Goal: Information Seeking & Learning: Understand process/instructions

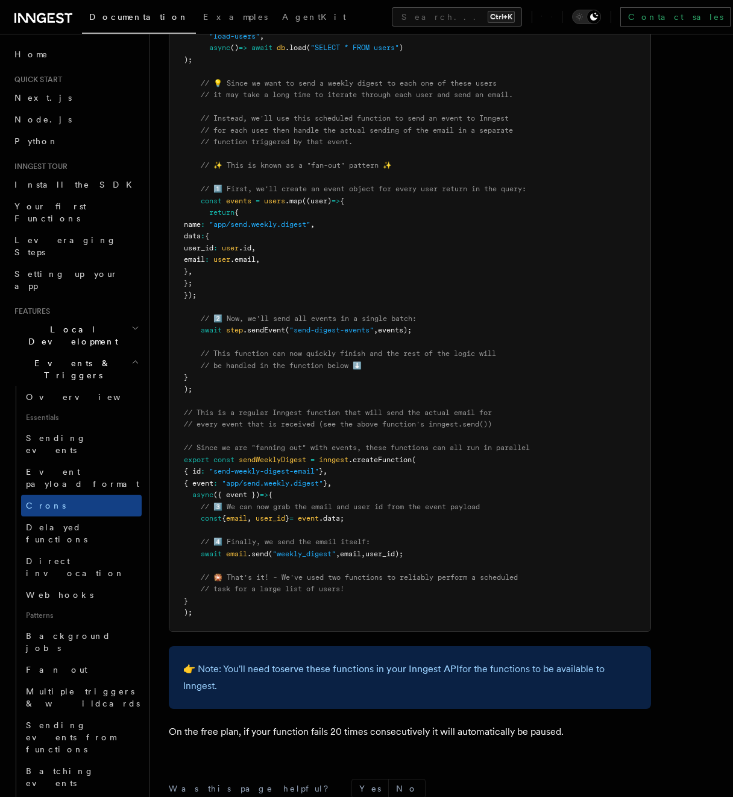
scroll to position [362, 0]
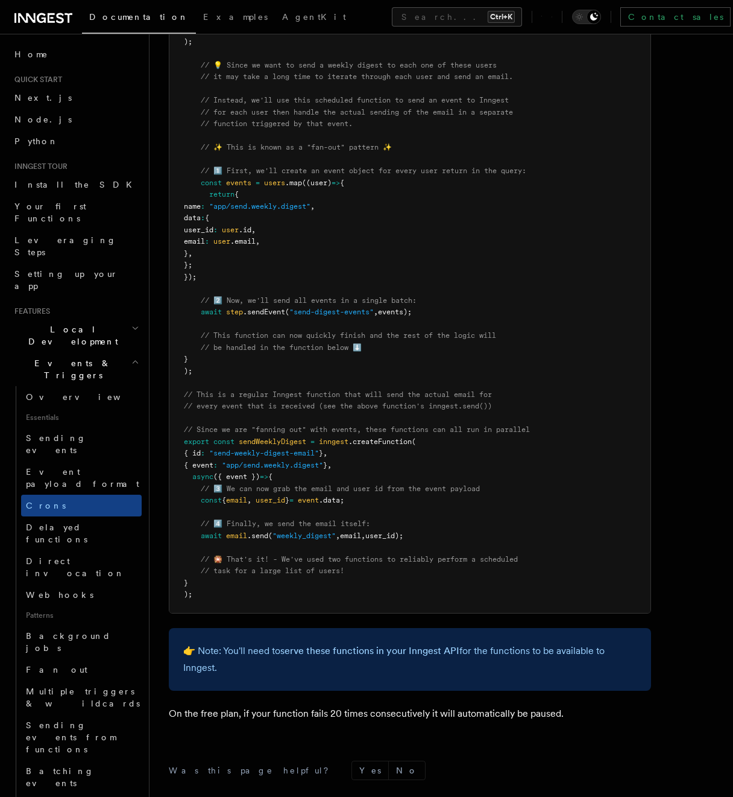
click at [490, 444] on pre "import { Inngest } from "inngest" ; const inngest = new Inngest ({ id : "signup…" at bounding box center [409, 242] width 481 height 742
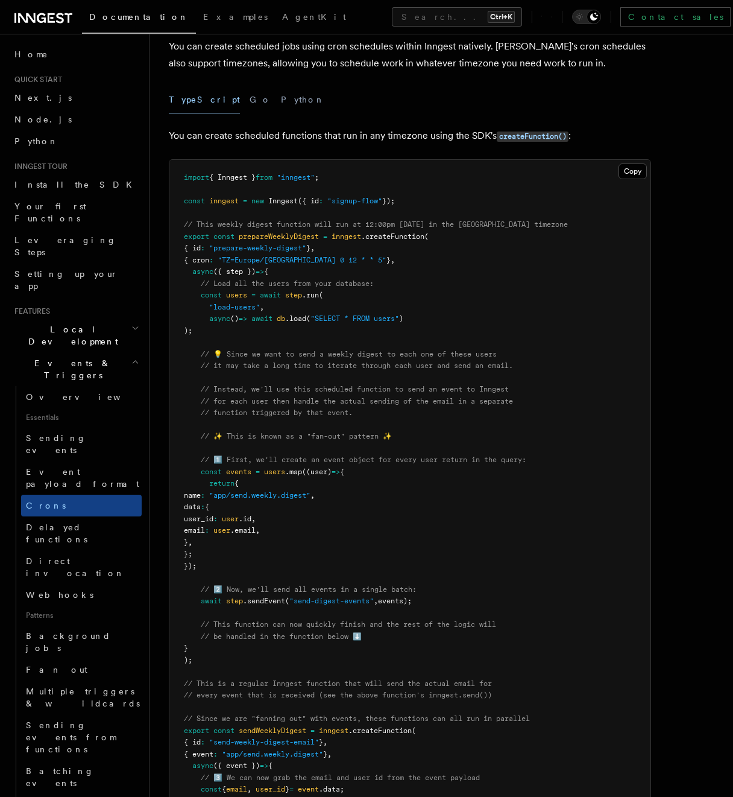
scroll to position [72, 0]
click at [492, 220] on pre "import { Inngest } from "inngest" ; const inngest = new Inngest ({ id : "signup…" at bounding box center [409, 531] width 481 height 742
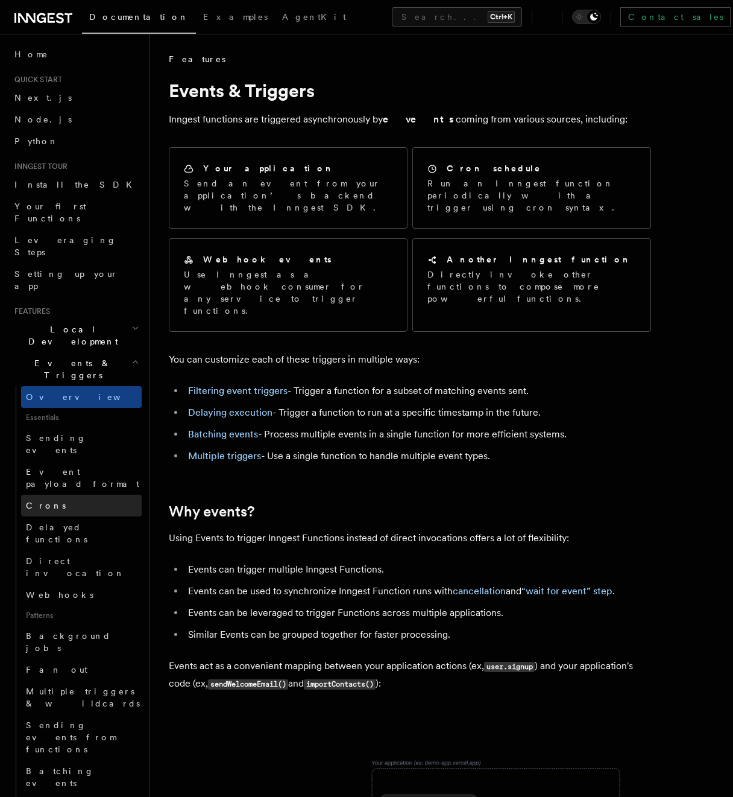
click at [60, 495] on link "Crons" at bounding box center [81, 506] width 121 height 22
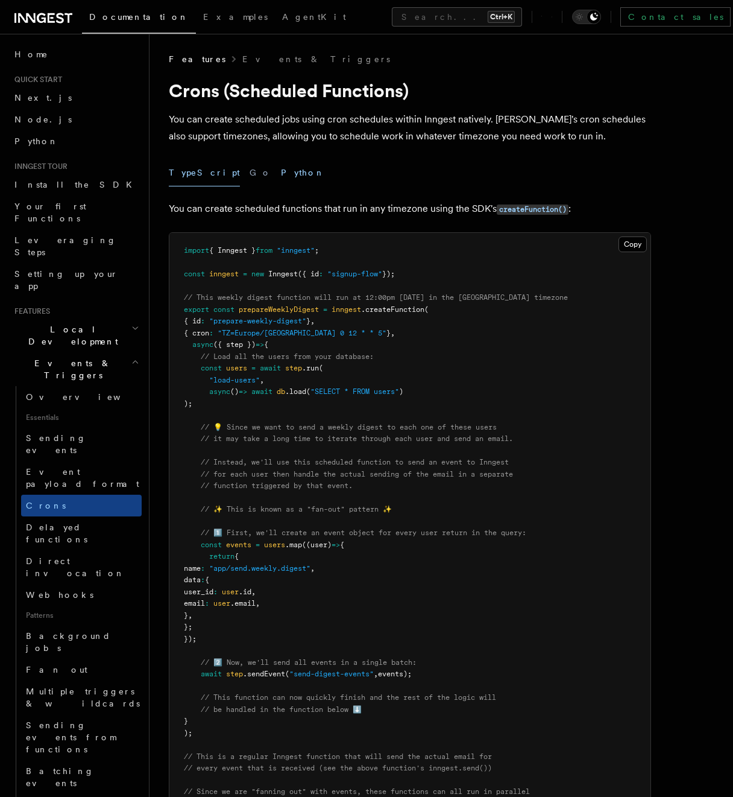
click at [281, 180] on button "Python" at bounding box center [303, 172] width 44 height 27
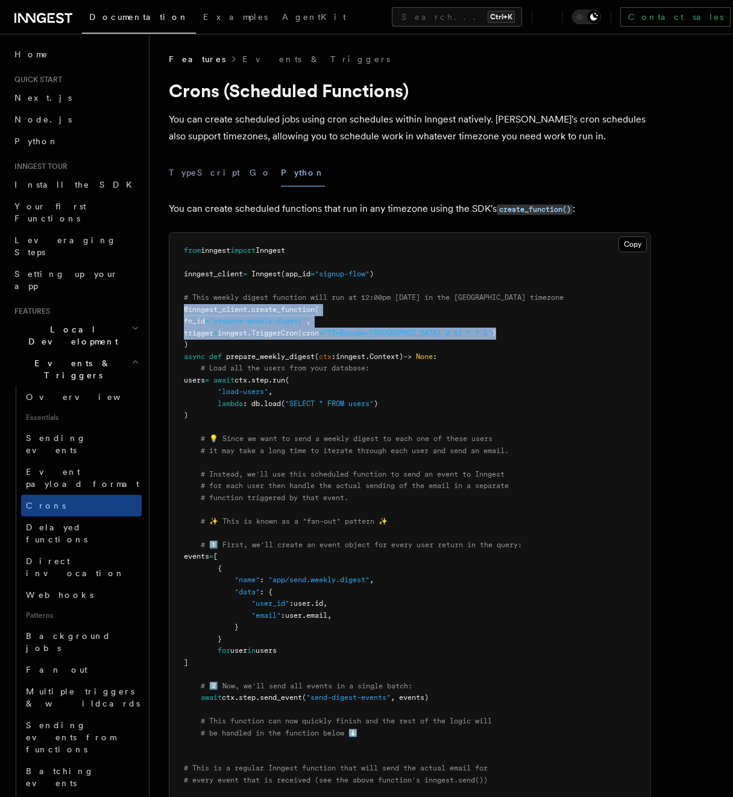
drag, startPoint x: 480, startPoint y: 332, endPoint x: 159, endPoint y: 311, distance: 322.2
click at [173, 310] on pre "from inngest import Inngest inngest_client = Inngest (app_id = "signup-flow" ) …" at bounding box center [409, 609] width 481 height 753
copy code "@inngest_client . create_function ( fn_id = "prepare-weekly-digest" , trigger =…"
